Goal: Navigation & Orientation: Find specific page/section

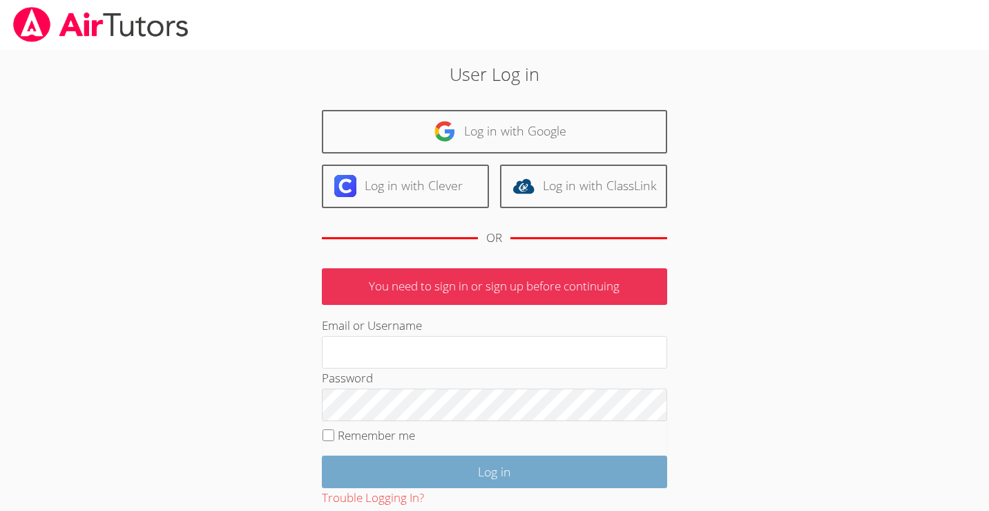
type input "ilinke.royse@gmail.com"
click at [500, 467] on input "Log in" at bounding box center [494, 471] width 345 height 32
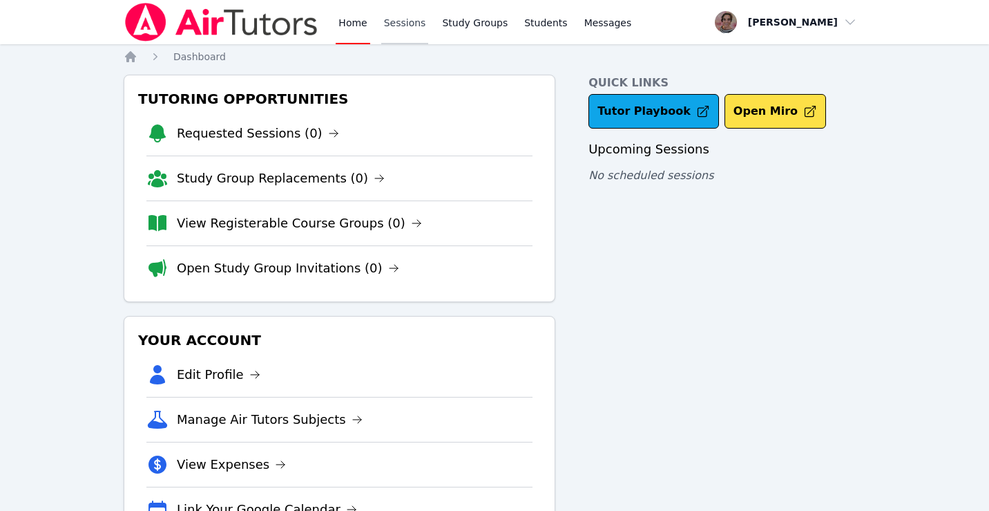
click at [406, 15] on link "Sessions" at bounding box center [405, 22] width 48 height 44
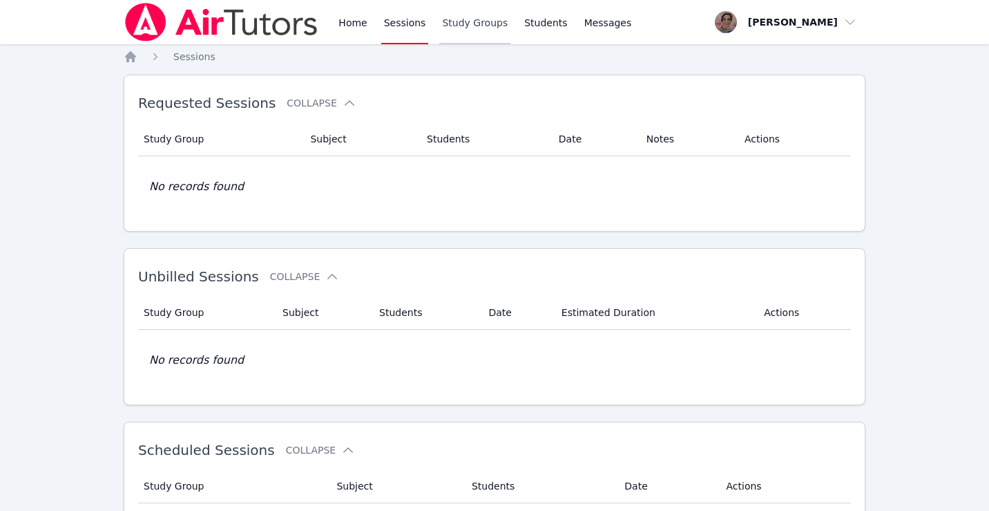
click at [457, 27] on link "Study Groups" at bounding box center [474, 22] width 71 height 44
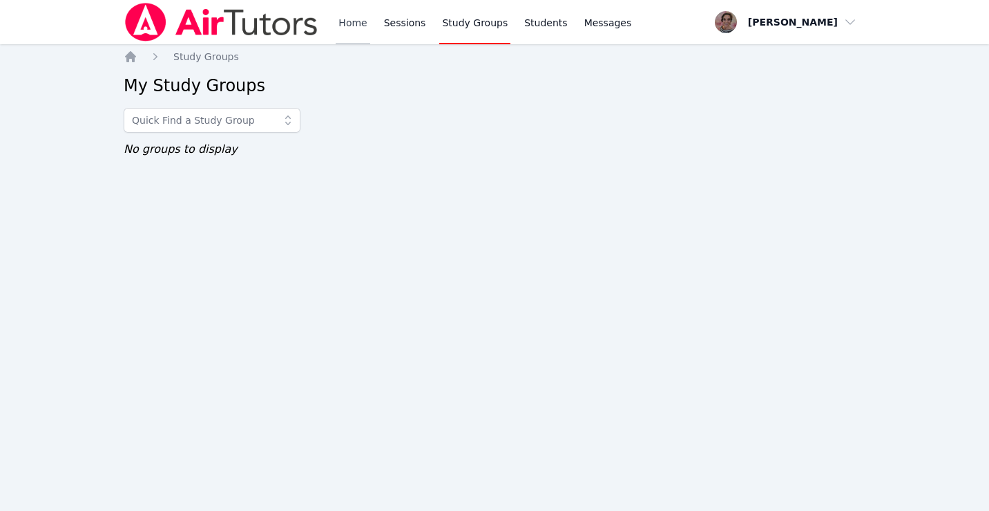
click at [354, 25] on link "Home" at bounding box center [353, 22] width 34 height 44
